Goal: Register for event/course

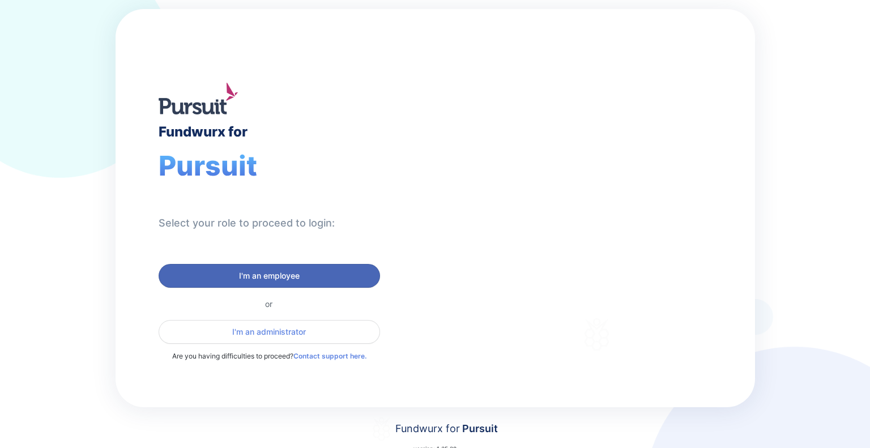
click at [259, 278] on span "I'm an employee" at bounding box center [269, 275] width 61 height 11
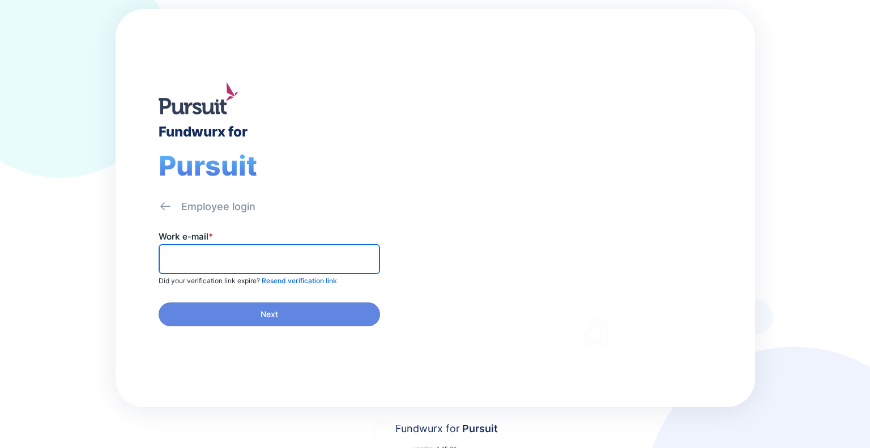
click at [257, 262] on input "text" at bounding box center [269, 259] width 211 height 18
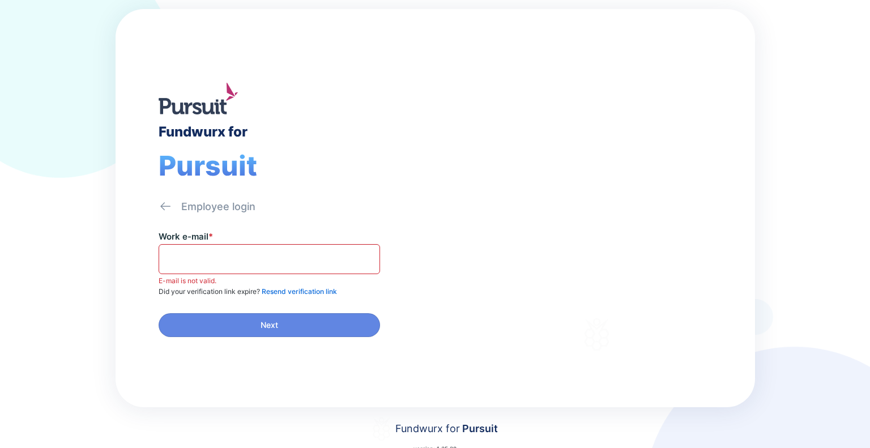
click at [276, 269] on span at bounding box center [269, 259] width 221 height 30
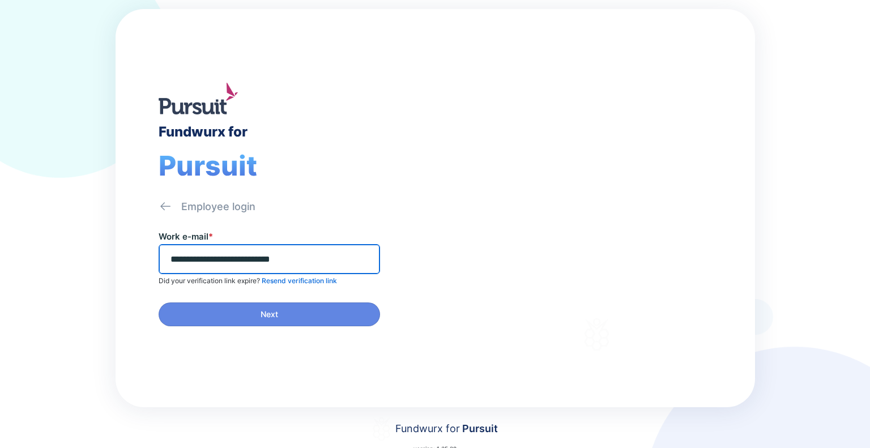
type input "**********"
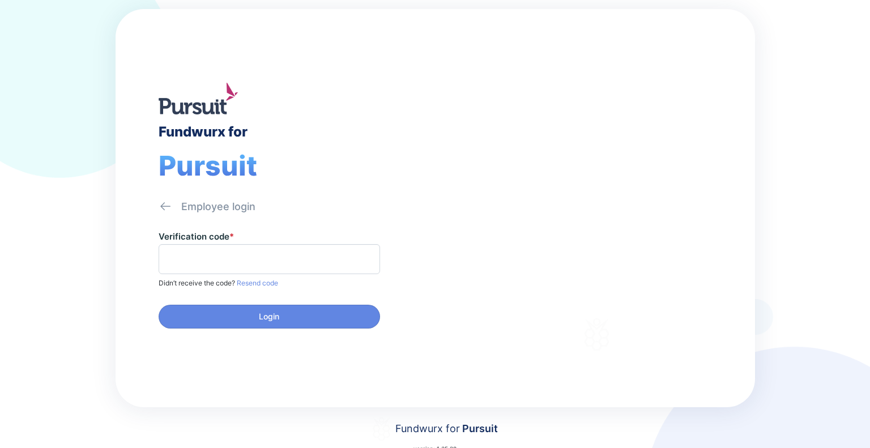
click at [276, 267] on span at bounding box center [269, 259] width 221 height 30
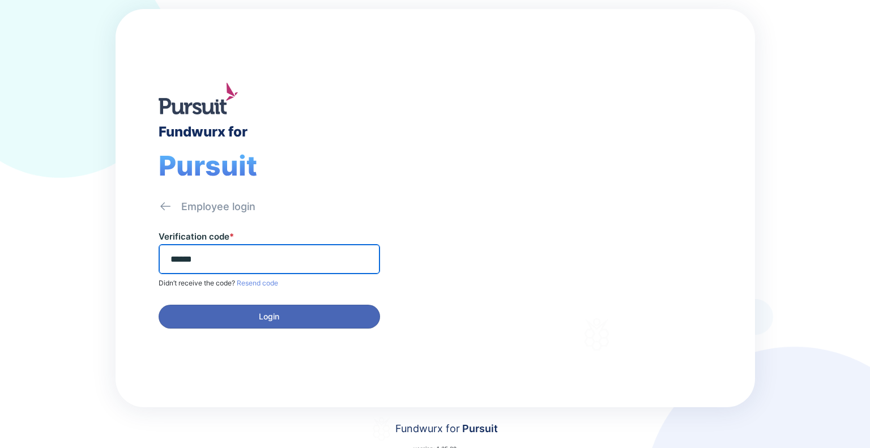
type input "******"
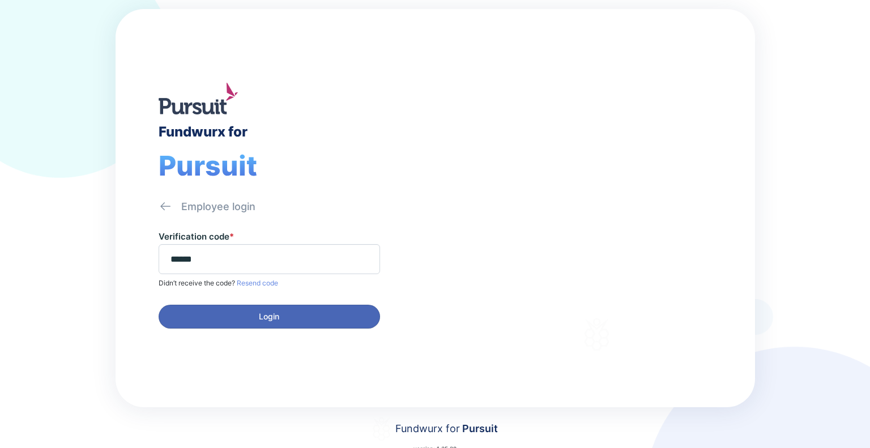
click at [275, 312] on span "Login" at bounding box center [269, 316] width 20 height 11
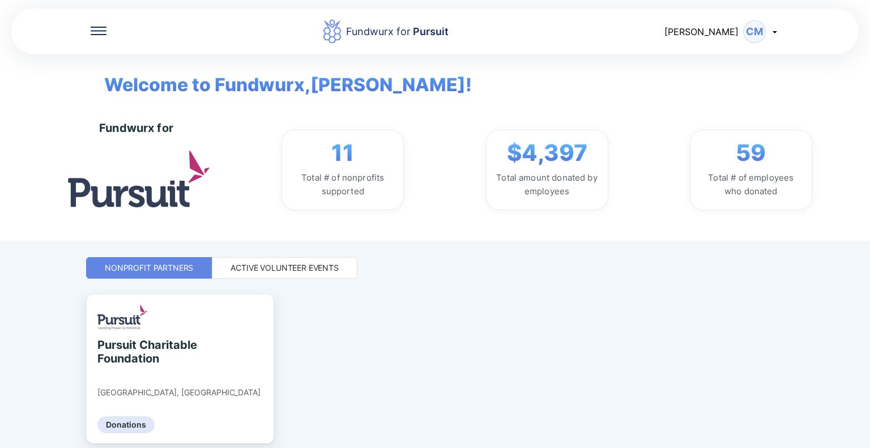
scroll to position [43, 0]
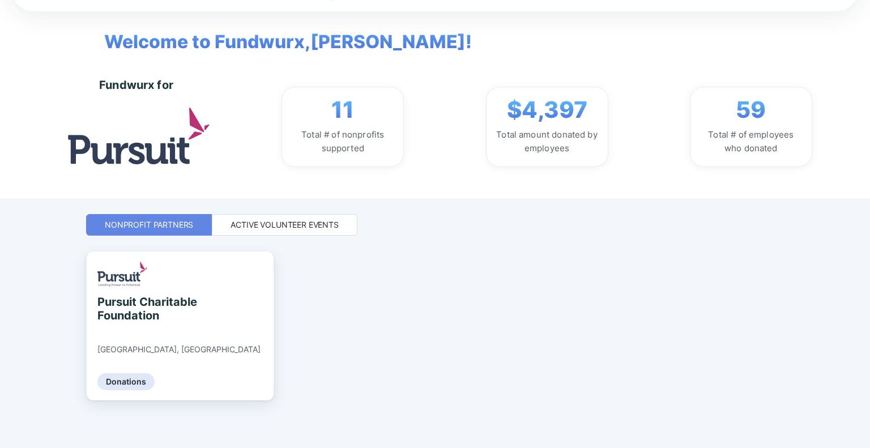
click at [293, 224] on div "Active Volunteer Events" at bounding box center [285, 224] width 108 height 11
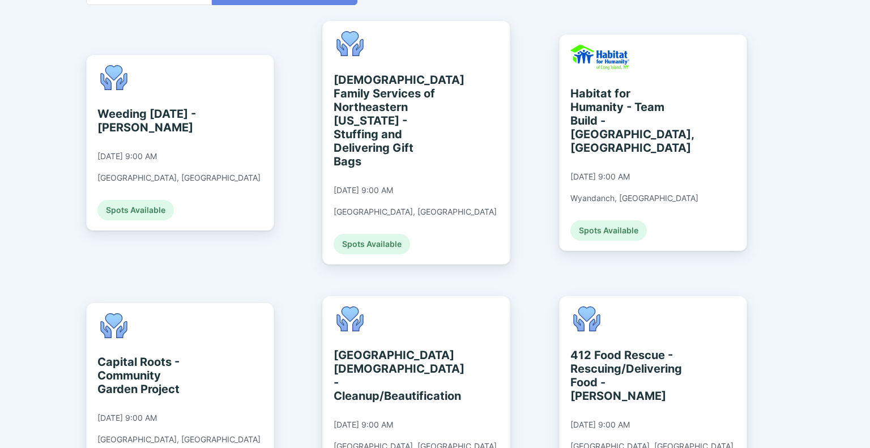
scroll to position [406, 0]
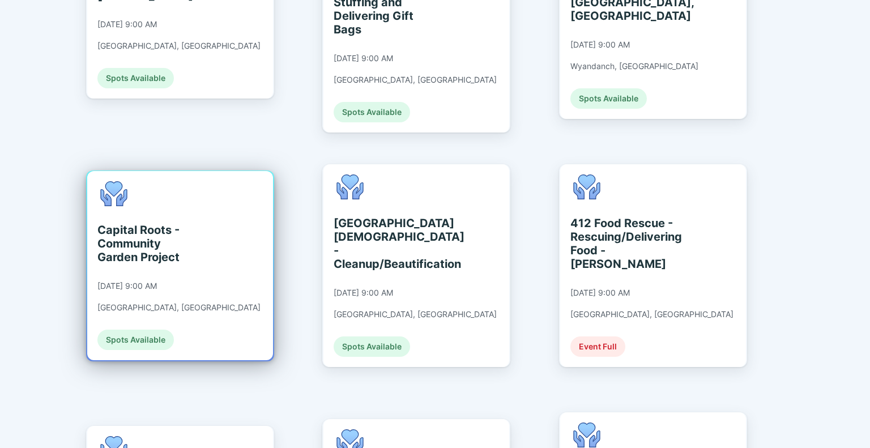
click at [140, 281] on div "[DATE] 9:00 AM" at bounding box center [126, 286] width 59 height 10
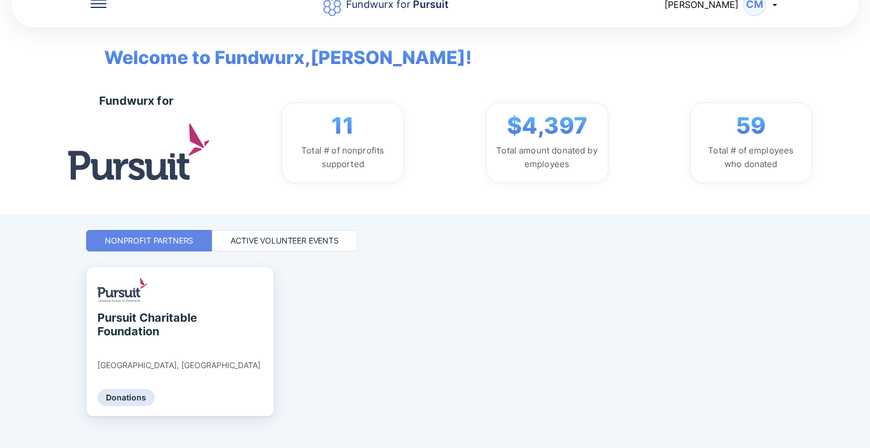
scroll to position [43, 0]
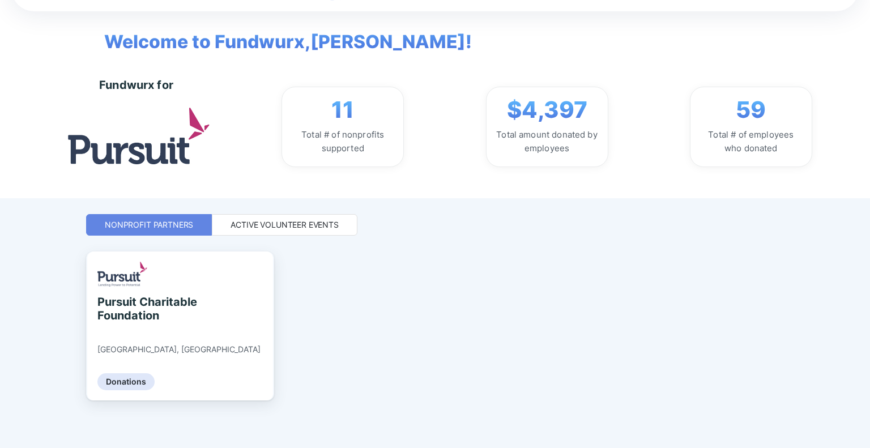
click at [314, 224] on div "Active Volunteer Events" at bounding box center [285, 224] width 108 height 11
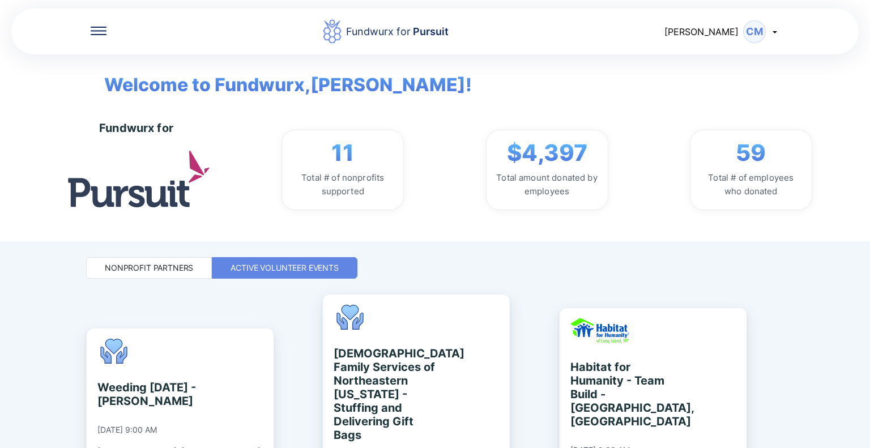
scroll to position [264, 0]
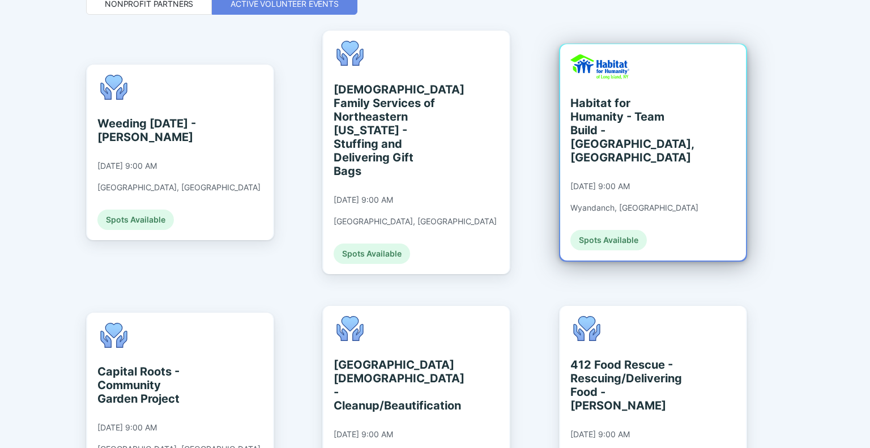
click at [595, 138] on div "Habitat for Humanity - Team Build - [GEOGRAPHIC_DATA], [GEOGRAPHIC_DATA]" at bounding box center [622, 130] width 104 height 68
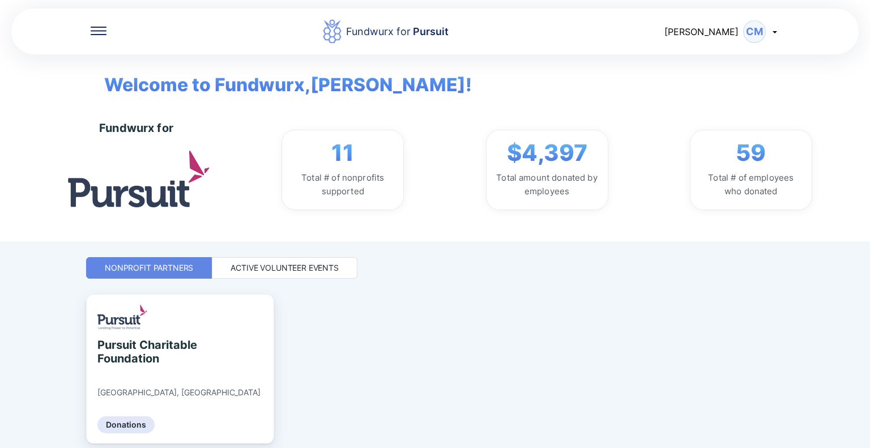
click at [326, 276] on div "Active Volunteer Events" at bounding box center [285, 268] width 146 height 22
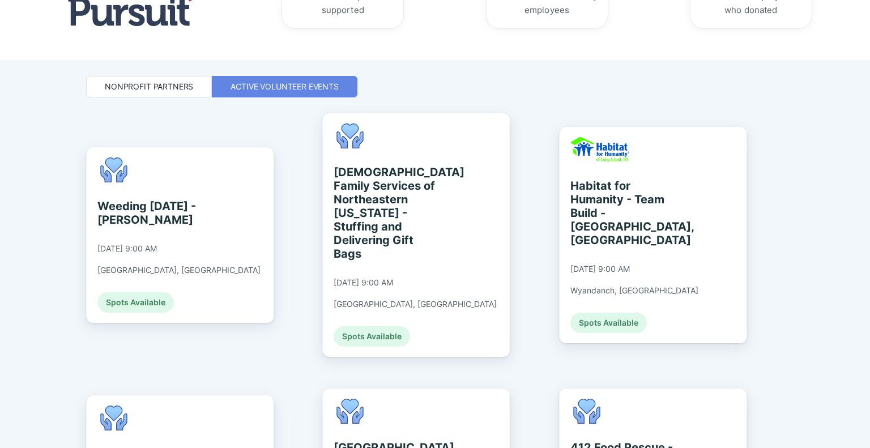
scroll to position [264, 0]
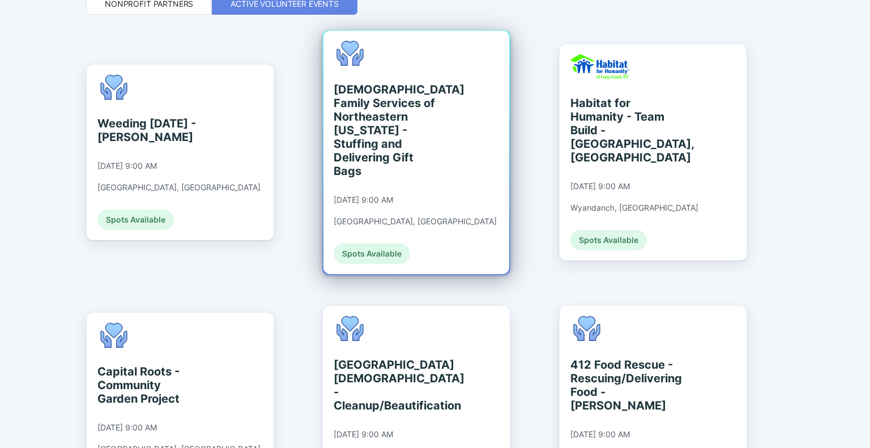
click at [372, 138] on div "[DEMOGRAPHIC_DATA] Family Services of Northeastern [US_STATE] - Stuffing and De…" at bounding box center [386, 130] width 104 height 95
